Goal: Task Accomplishment & Management: Complete application form

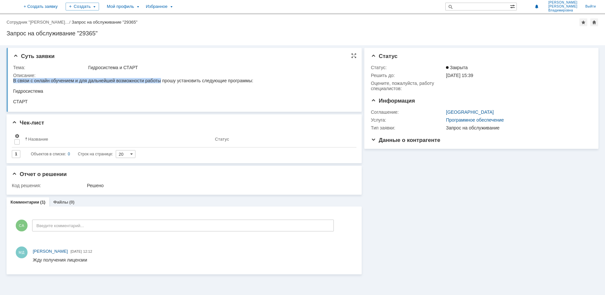
drag, startPoint x: 13, startPoint y: 80, endPoint x: 160, endPoint y: 80, distance: 147.2
click at [160, 80] on span "В связи с онлайн обучением и для дальнейшей возможности работы прошу установить…" at bounding box center [133, 80] width 240 height 5
copy span "В связи с онлайн обучением и для дальнейшей возможности работы"
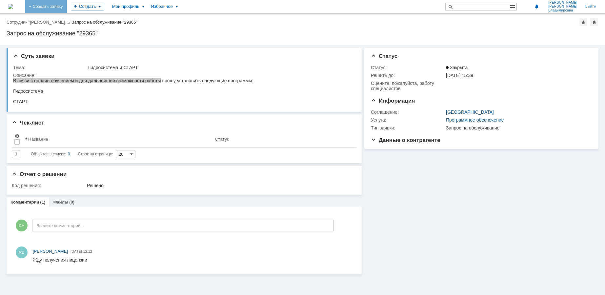
click at [67, 6] on link "+ Создать заявку" at bounding box center [46, 6] width 42 height 13
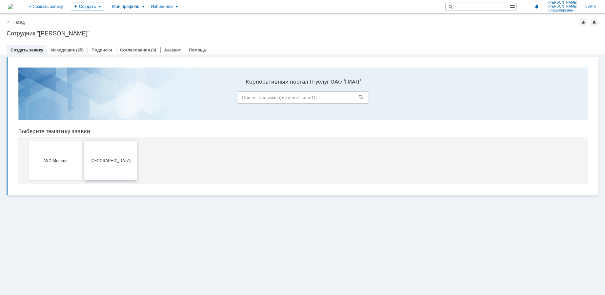
click at [112, 164] on button "[GEOGRAPHIC_DATA]" at bounding box center [110, 160] width 52 height 39
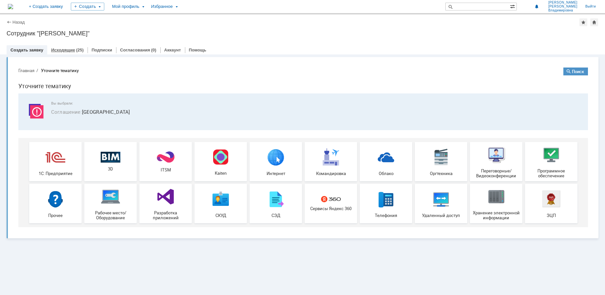
click at [64, 50] on link "Исходящие" at bounding box center [63, 50] width 24 height 5
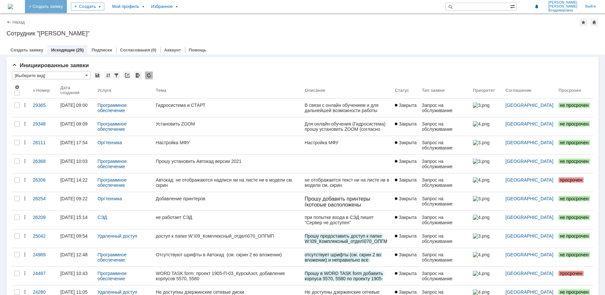
click at [67, 8] on link "+ Создать заявку" at bounding box center [46, 6] width 42 height 13
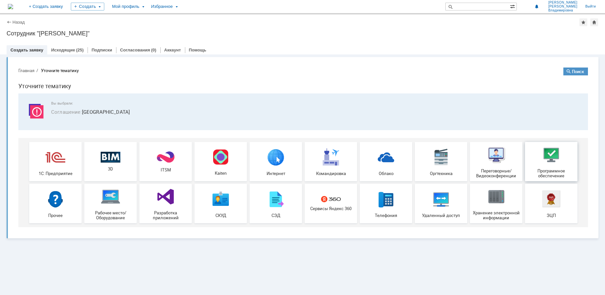
click at [563, 166] on div "Программное обеспечение" at bounding box center [551, 161] width 49 height 33
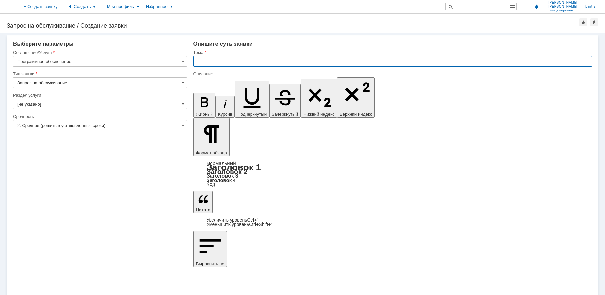
click at [236, 61] on input "text" at bounding box center [392, 61] width 399 height 10
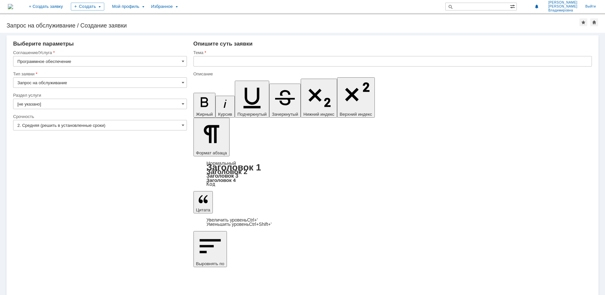
drag, startPoint x: 391, startPoint y: 2273, endPoint x: 487, endPoint y: 2273, distance: 96.4
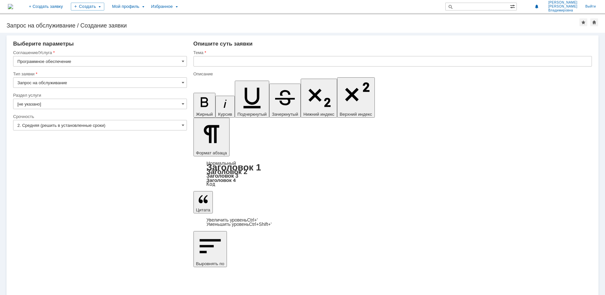
drag, startPoint x: 365, startPoint y: 2276, endPoint x: 530, endPoint y: 2275, distance: 165.6
copy span "становить программу «СТАРТ-Проф. Расчет прочности и жесткости трубопроводов"
click at [232, 60] on input "text" at bounding box center [392, 61] width 399 height 10
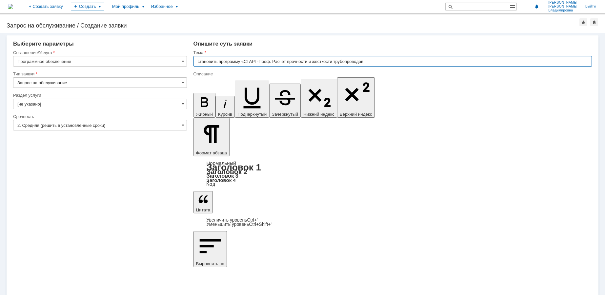
click at [196, 60] on input "становить программу «СТАРТ-Проф. Расчет прочности и жесткости трубопроводов" at bounding box center [392, 61] width 399 height 10
type input "Установить программу «СТАРТ-Проф. Расчет прочности и жесткости трубопроводов"
click at [183, 126] on span at bounding box center [183, 125] width 3 height 5
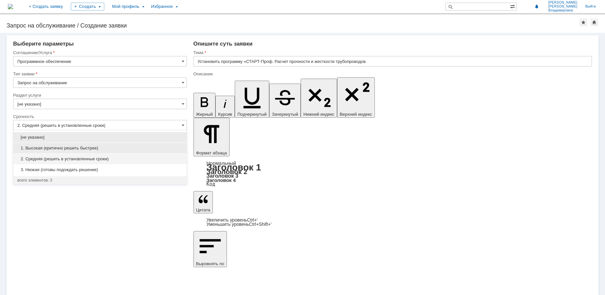
click at [60, 148] on span "1. Высокая (критично решить быстрее)" at bounding box center [99, 148] width 165 height 5
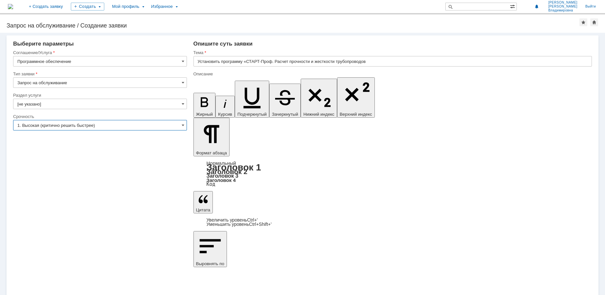
type input "1. Высокая (критично решить быстрее)"
